Goal: Information Seeking & Learning: Learn about a topic

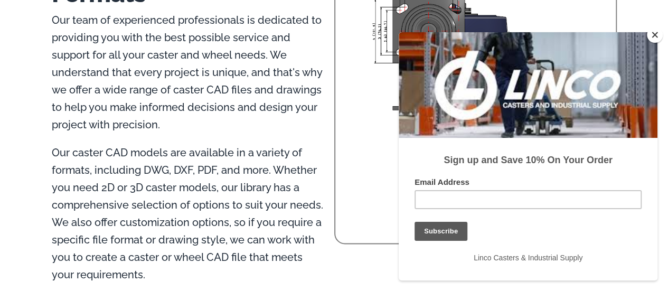
click at [655, 36] on button "Close" at bounding box center [655, 35] width 16 height 16
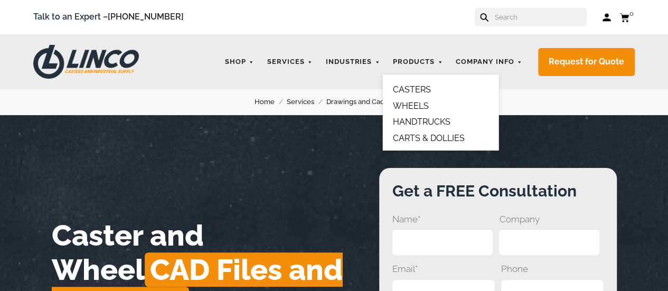
click at [421, 106] on link "WHEELS" at bounding box center [411, 106] width 36 height 10
click at [421, 90] on link "CASTERS" at bounding box center [412, 90] width 38 height 10
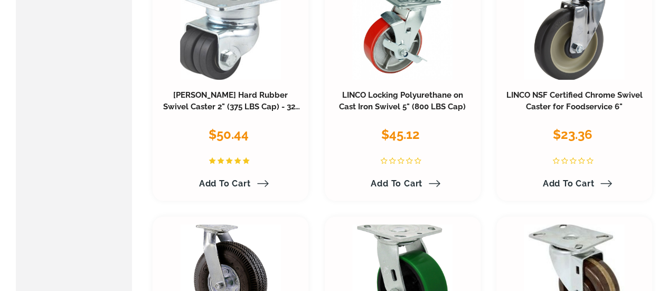
scroll to position [2114, 0]
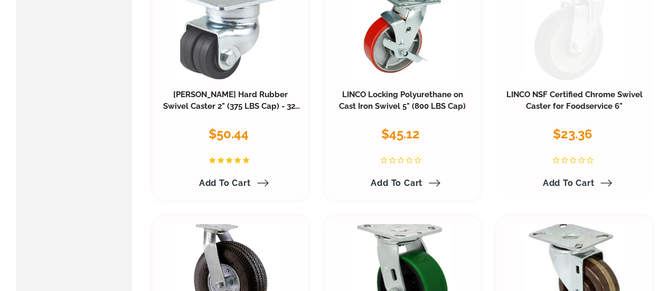
click at [576, 58] on link at bounding box center [574, 31] width 101 height 97
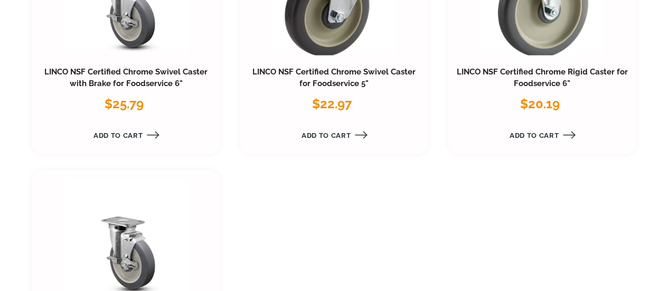
scroll to position [1276, 0]
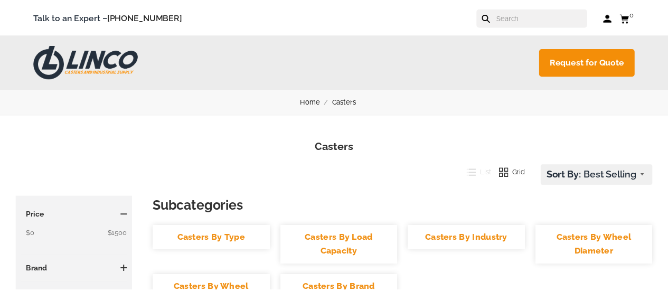
scroll to position [2114, 0]
